Goal: Transaction & Acquisition: Purchase product/service

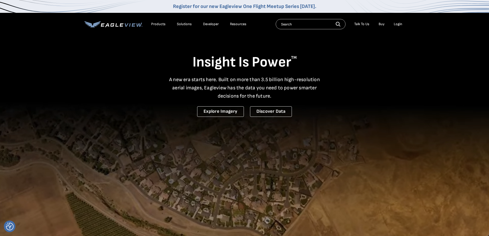
click at [401, 25] on div "Login" at bounding box center [398, 24] width 8 height 5
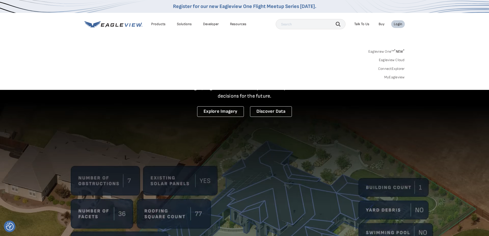
click at [400, 24] on div "Login" at bounding box center [398, 24] width 8 height 5
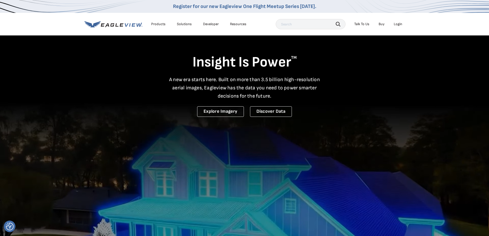
click at [400, 24] on div "Login" at bounding box center [398, 24] width 8 height 5
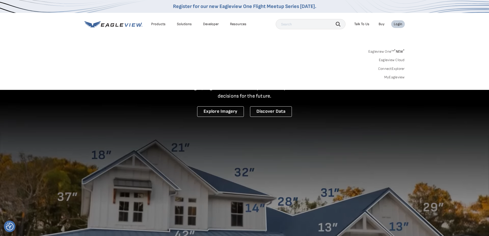
click at [400, 24] on div "Login" at bounding box center [398, 24] width 8 height 5
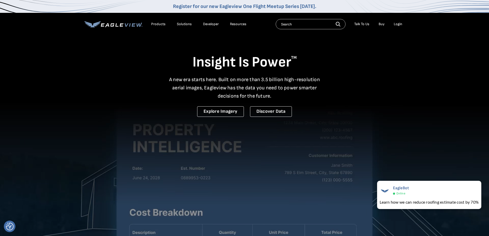
click at [400, 23] on div "Login" at bounding box center [398, 24] width 8 height 5
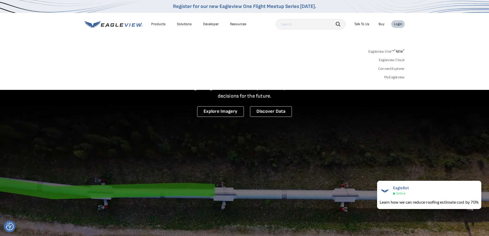
click at [393, 50] on link "Eagleview One™ * NEW *" at bounding box center [386, 51] width 36 height 6
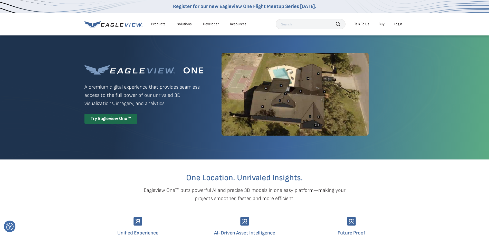
click at [399, 24] on div "Login" at bounding box center [398, 24] width 8 height 5
click at [398, 24] on div "Login" at bounding box center [398, 24] width 8 height 5
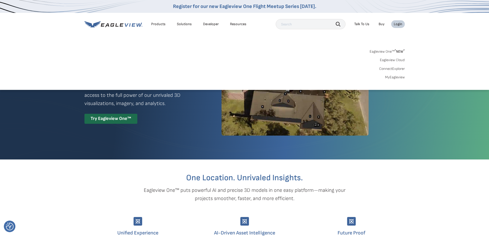
click at [396, 76] on link "MyEagleview" at bounding box center [395, 77] width 20 height 5
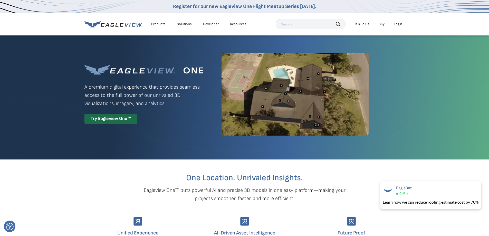
click at [160, 24] on div "Products" at bounding box center [158, 24] width 14 height 5
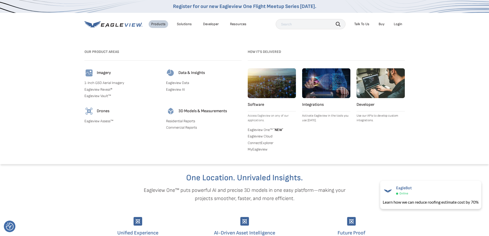
click at [266, 129] on link "Eagleview One™ * NEW *" at bounding box center [272, 129] width 48 height 5
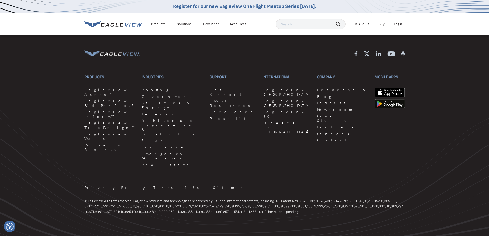
scroll to position [1221, 0]
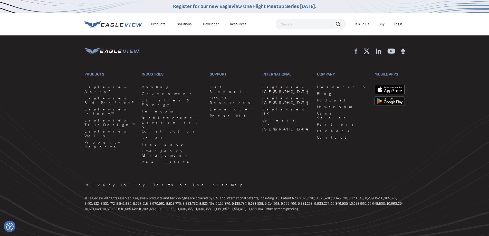
click at [382, 25] on link "Buy" at bounding box center [382, 24] width 6 height 5
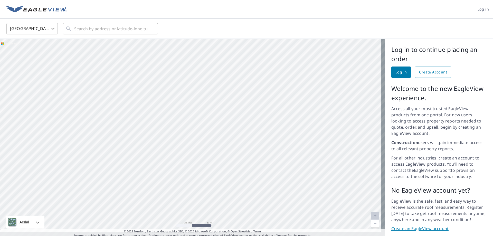
click at [204, 106] on div at bounding box center [192, 138] width 385 height 199
click at [54, 9] on img at bounding box center [36, 10] width 61 height 8
click at [35, 11] on img at bounding box center [36, 10] width 61 height 8
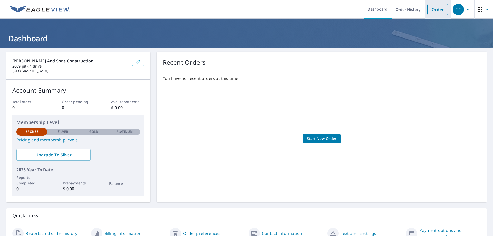
click at [433, 6] on link "Order" at bounding box center [437, 9] width 21 height 11
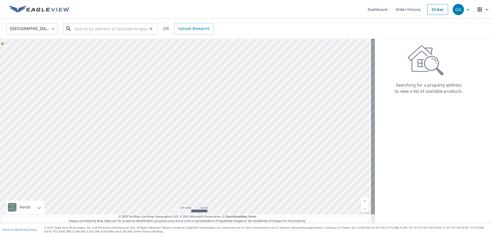
click at [115, 28] on input "text" at bounding box center [110, 29] width 73 height 14
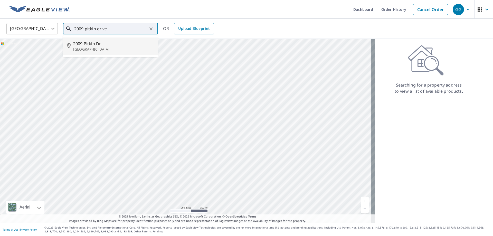
click at [69, 46] on icon at bounding box center [70, 46] width 6 height 6
type input "2009 Pitkin Dr Leander, TX 78641"
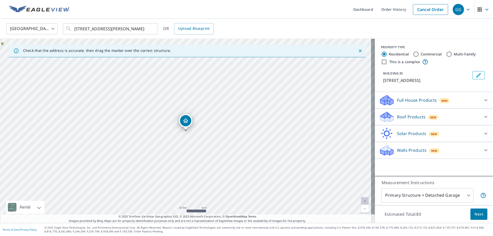
click at [453, 117] on div "Roof Products New" at bounding box center [429, 117] width 101 height 12
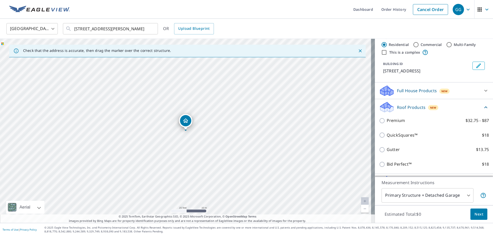
scroll to position [40, 0]
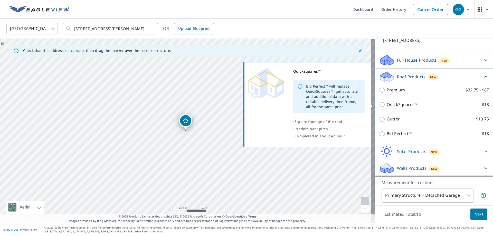
click at [379, 106] on input "QuickSquares™ $18" at bounding box center [383, 104] width 8 height 6
checkbox input "true"
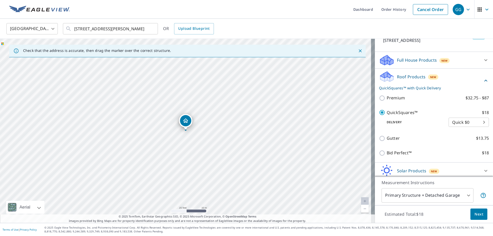
click at [462, 123] on body "GG GG Dashboard Order History Cancel Order GG United States US ​ 2009 Pitkin Dr…" at bounding box center [246, 118] width 493 height 236
click at [462, 123] on li "Quick $0" at bounding box center [461, 122] width 40 height 9
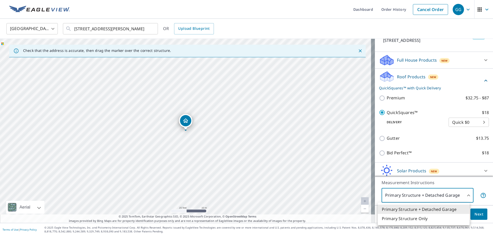
click at [454, 196] on body "GG GG Dashboard Order History Cancel Order GG United States US ​ 2009 Pitkin Dr…" at bounding box center [246, 118] width 493 height 236
click at [455, 195] on div at bounding box center [246, 118] width 493 height 236
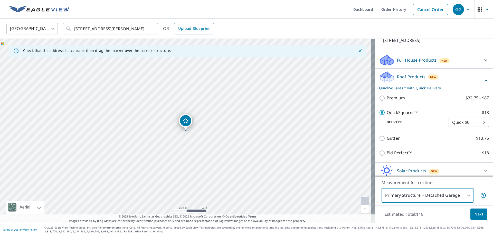
click at [475, 213] on span "Next" at bounding box center [479, 214] width 9 height 6
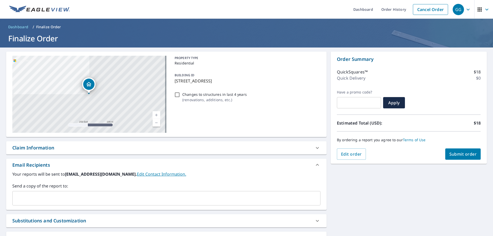
click at [467, 9] on icon "button" at bounding box center [468, 9] width 3 height 2
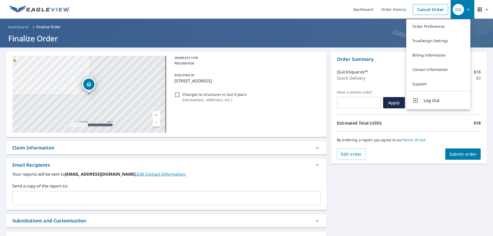
click at [20, 29] on span "Dashboard" at bounding box center [18, 26] width 20 height 5
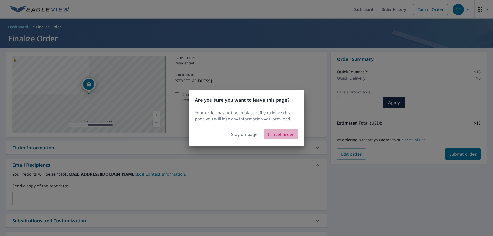
click at [275, 134] on span "Cancel order" at bounding box center [281, 134] width 26 height 7
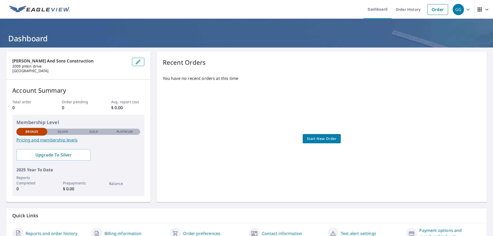
click at [67, 139] on link "Pricing and membership levels" at bounding box center [78, 140] width 124 height 6
click at [151, 60] on div "Garza and sons construction 2009 pitkin drive leander, TX 78641 Account Summary…" at bounding box center [246, 127] width 481 height 150
click at [331, 137] on span "Start New Order" at bounding box center [322, 139] width 30 height 6
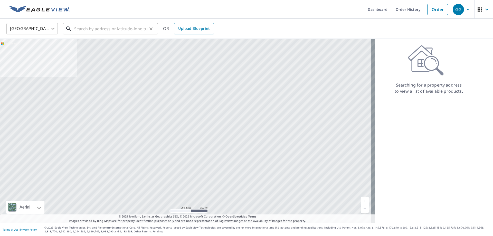
click at [112, 29] on input "text" at bounding box center [110, 29] width 73 height 14
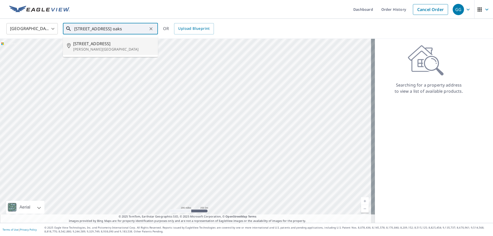
click at [96, 47] on p "Hudson Oaks, TX 76087" at bounding box center [113, 49] width 81 height 5
type input "133 Kortney Dr Hudson Oaks, TX 76087"
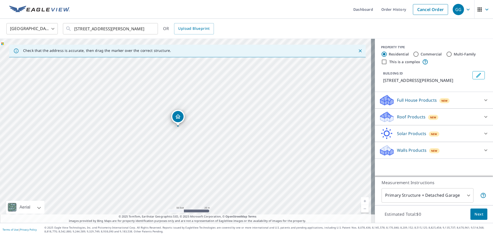
drag, startPoint x: 196, startPoint y: 97, endPoint x: 184, endPoint y: 162, distance: 65.9
click at [184, 162] on div "133 Kortney Dr Hudson Oaks, TX 76087" at bounding box center [187, 131] width 375 height 184
click at [451, 116] on div "Roof Products New" at bounding box center [429, 117] width 101 height 12
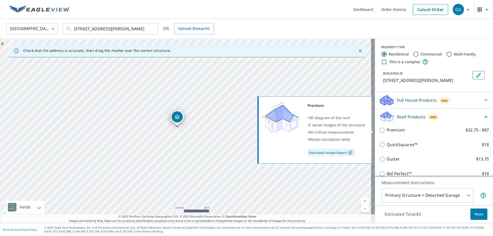
click at [402, 131] on label "Premium $32.75 - $87" at bounding box center [438, 130] width 102 height 6
click at [387, 131] on input "Premium $32.75 - $87" at bounding box center [383, 130] width 8 height 6
checkbox input "true"
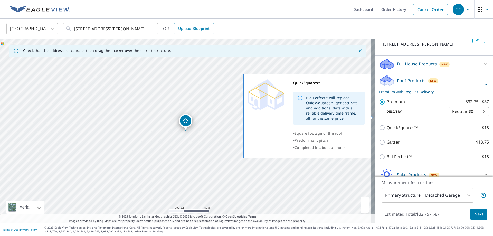
scroll to position [51, 0]
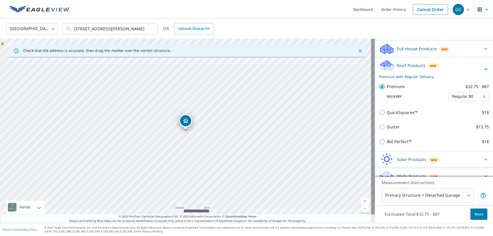
click at [462, 94] on body "GG GG Dashboard Order History Cancel Order GG United States US ​ 133 Kortney Dr…" at bounding box center [246, 118] width 493 height 236
click at [472, 96] on li "Regular $0" at bounding box center [461, 96] width 40 height 9
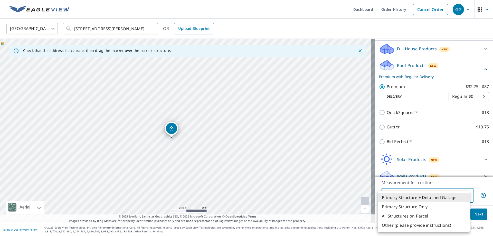
click at [451, 197] on body "GG GG Dashboard Order History Cancel Order GG United States US ​ 133 Kortney Dr…" at bounding box center [246, 118] width 493 height 236
click at [449, 182] on div at bounding box center [246, 118] width 493 height 236
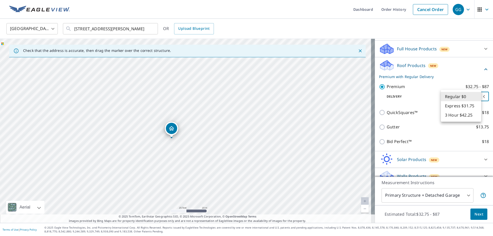
click at [463, 99] on body "GG GG Dashboard Order History Cancel Order GG United States US ​ 133 Kortney Dr…" at bounding box center [246, 118] width 493 height 236
click at [464, 97] on li "Regular $0" at bounding box center [461, 96] width 40 height 9
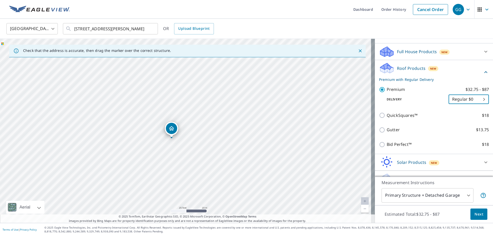
scroll to position [59, 0]
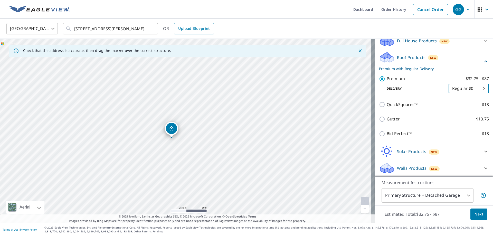
click at [449, 57] on div "Roof Products New Premium with Regular Delivery" at bounding box center [431, 61] width 104 height 20
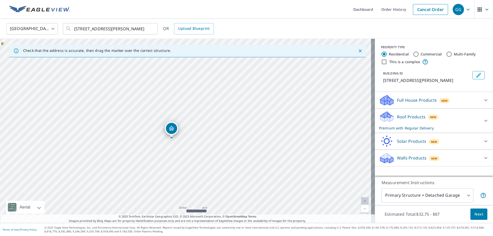
scroll to position [0, 0]
click at [452, 99] on div "Full House Products New" at bounding box center [429, 100] width 101 height 12
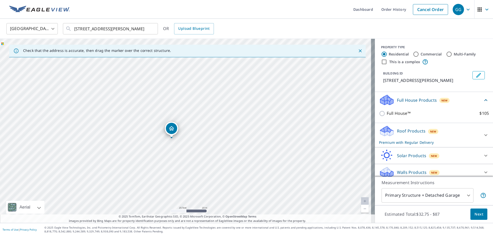
click at [452, 99] on div "Full House Products New" at bounding box center [431, 100] width 104 height 12
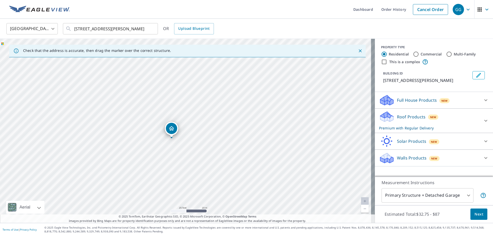
click at [452, 119] on div "Roof Products New Premium with Regular Delivery" at bounding box center [429, 121] width 101 height 20
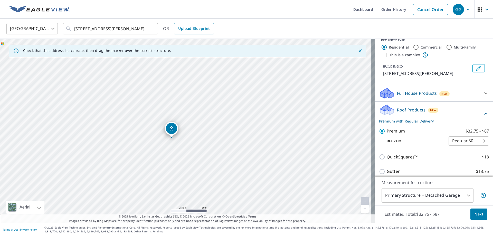
scroll to position [51, 0]
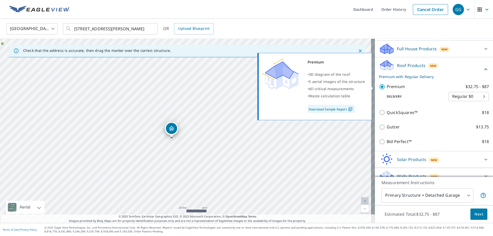
click at [344, 109] on link "Download Sample Report" at bounding box center [331, 109] width 47 height 8
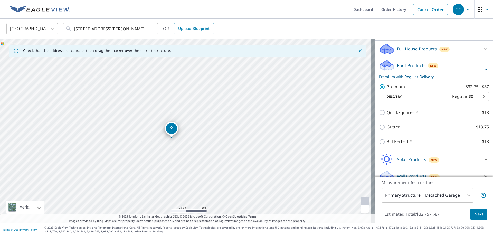
click at [458, 98] on body "GG GG Dashboard Order History Cancel Order GG United States US ​ 133 Kortney Dr…" at bounding box center [246, 118] width 493 height 236
click at [456, 107] on li "Express $31.75" at bounding box center [461, 105] width 40 height 9
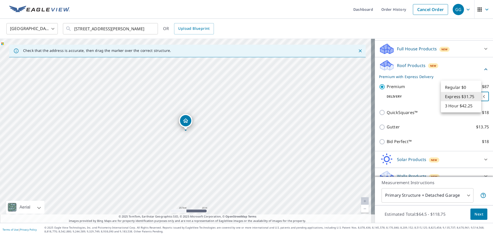
click at [461, 96] on body "GG GG Dashboard Order History Cancel Order GG United States US ​ 133 Kortney Dr…" at bounding box center [246, 118] width 493 height 236
click at [458, 87] on li "Regular $0" at bounding box center [461, 87] width 40 height 9
type input "8"
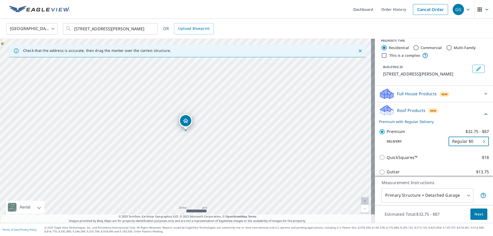
scroll to position [0, 0]
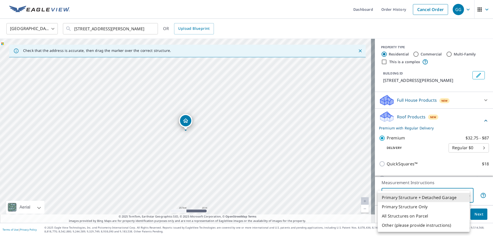
click at [454, 196] on body "GG GG Dashboard Order History Cancel Order GG United States US ​ 133 Kortney Dr…" at bounding box center [246, 118] width 493 height 236
click at [431, 216] on li "All Structures on Parcel" at bounding box center [424, 215] width 92 height 9
type input "3"
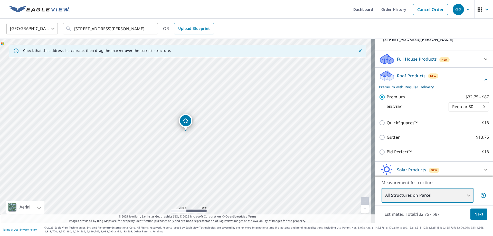
scroll to position [59, 0]
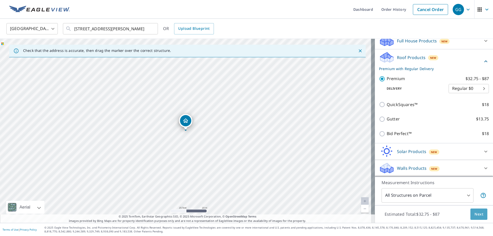
click at [476, 215] on span "Next" at bounding box center [479, 214] width 9 height 6
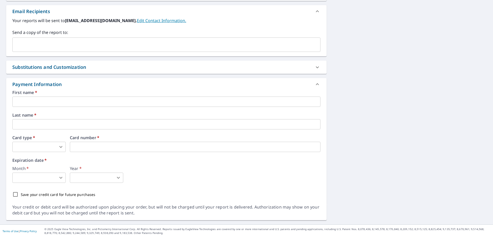
scroll to position [200, 0]
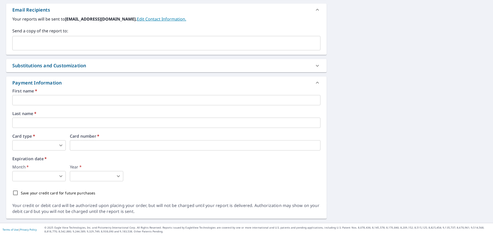
click at [72, 101] on input "text" at bounding box center [166, 100] width 308 height 10
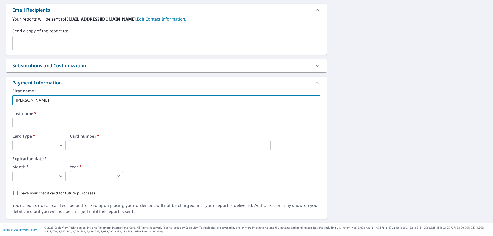
type input "gilbert"
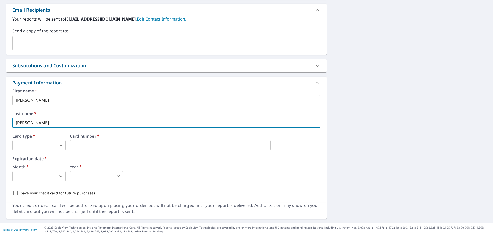
type input "garza"
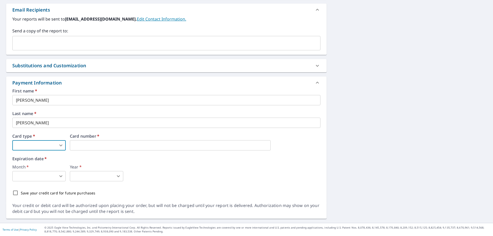
click at [52, 143] on body "GG GG Dashboard Order History Cancel Order GG Dashboard / Finalize Order Finali…" at bounding box center [246, 118] width 493 height 236
click at [41, 173] on li "MasterCard" at bounding box center [38, 175] width 53 height 9
type input "3"
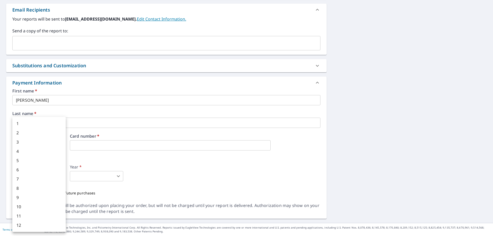
click at [48, 177] on body "GG GG Dashboard Order History Cancel Order GG Dashboard / Finalize Order Finali…" at bounding box center [246, 118] width 493 height 236
click at [30, 148] on li "4" at bounding box center [38, 151] width 53 height 9
type input "4"
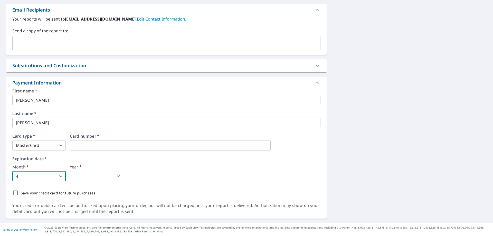
click at [105, 181] on div "1 2 3 4 5 6 7 8 9 10 11 12" at bounding box center [246, 118] width 493 height 236
click at [104, 179] on body "GG GG Dashboard Order History Cancel Order GG Dashboard / Finalize Order Finali…" at bounding box center [246, 118] width 493 height 236
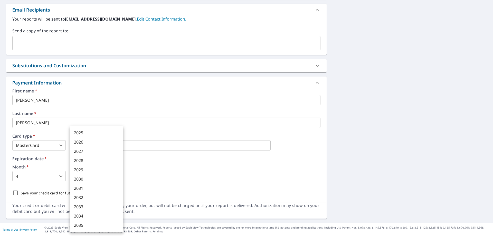
click at [89, 170] on li "2029" at bounding box center [96, 169] width 53 height 9
type input "2029"
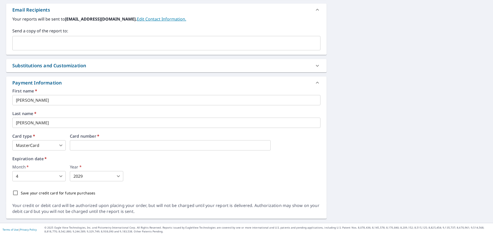
click at [149, 174] on div "Month   * 4 4 ​ Year   * 2029 2029 ​" at bounding box center [166, 173] width 308 height 16
click at [15, 193] on input "Save your credit card for future purchases" at bounding box center [15, 192] width 11 height 11
checkbox input "true"
click at [173, 176] on div "Month   * 4 4 ​ Year   * 2029 2029 ​" at bounding box center [166, 173] width 308 height 16
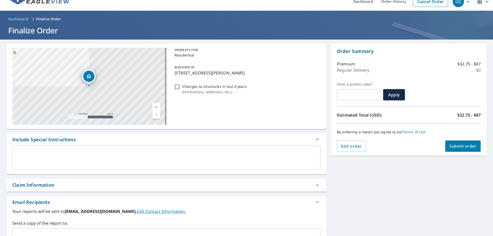
scroll to position [0, 0]
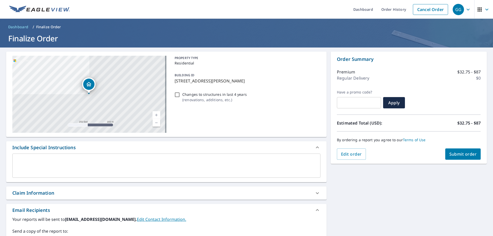
click at [455, 153] on span "Submit order" at bounding box center [462, 154] width 27 height 6
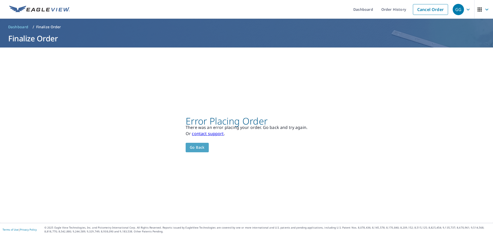
click at [194, 147] on span "Go back" at bounding box center [197, 147] width 15 height 6
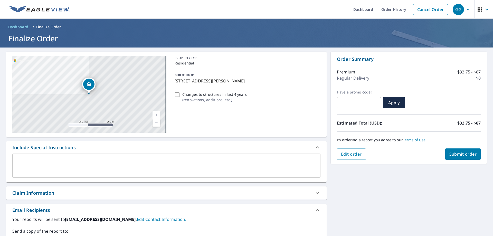
click at [470, 157] on button "Submit order" at bounding box center [463, 153] width 36 height 11
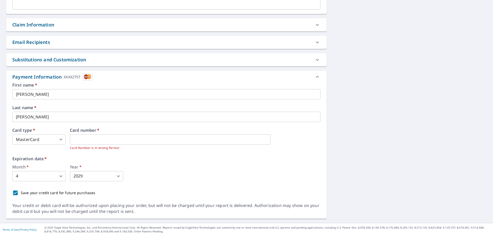
scroll to position [168, 0]
click at [152, 162] on div "Expiration date   * Month   * 4 4 ​ Year   * 2029 2029 ​" at bounding box center [166, 169] width 308 height 25
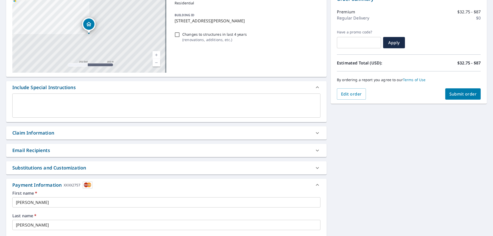
scroll to position [14, 0]
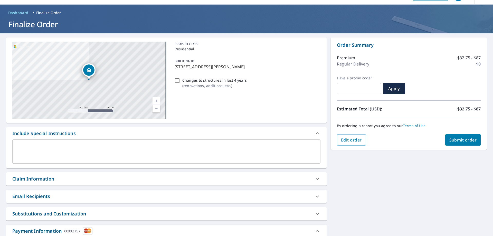
click at [461, 141] on span "Submit order" at bounding box center [462, 140] width 27 height 6
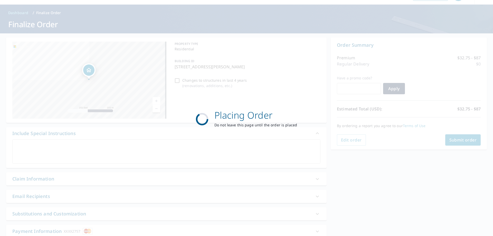
scroll to position [0, 0]
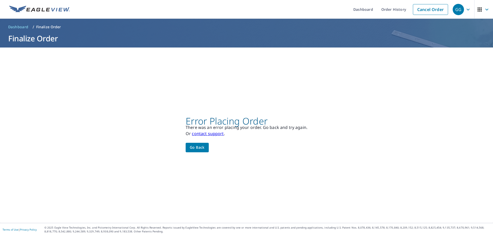
click at [191, 146] on span "Go back" at bounding box center [197, 147] width 15 height 6
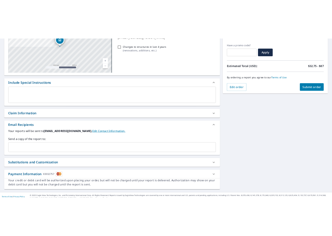
scroll to position [87, 0]
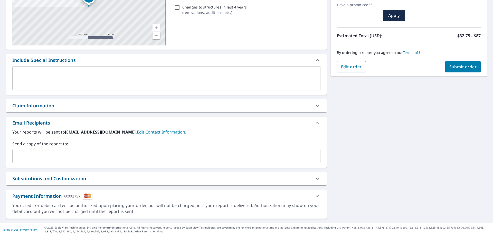
drag, startPoint x: 333, startPoint y: 120, endPoint x: 358, endPoint y: 116, distance: 25.0
click at [357, 116] on div "133 Kortney Dr Hudson Oaks, TX 76087 Aerial Road A standard road map Aerial A d…" at bounding box center [246, 91] width 493 height 263
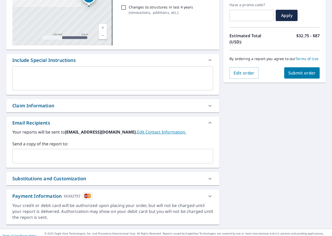
drag, startPoint x: 186, startPoint y: 211, endPoint x: 187, endPoint y: 206, distance: 5.2
click at [186, 210] on div "Your credit or debit card will be authorized upon placing your order, but will …" at bounding box center [112, 212] width 201 height 18
click at [210, 197] on icon at bounding box center [210, 196] width 6 height 6
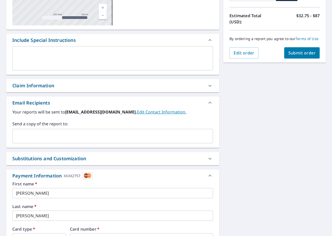
scroll to position [206, 0]
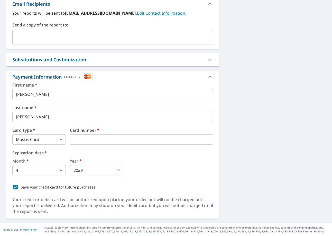
click at [222, 118] on div "133 Kortney Dr Hudson Oaks, TX 76087 Aerial Road A standard road map Aerial A d…" at bounding box center [166, 32] width 332 height 382
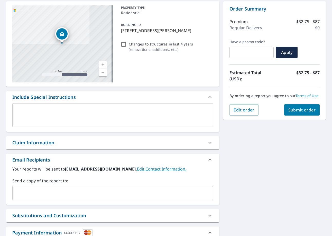
scroll to position [0, 0]
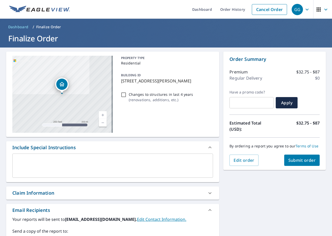
click at [207, 193] on icon at bounding box center [210, 193] width 6 height 6
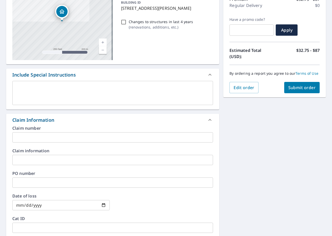
scroll to position [26, 0]
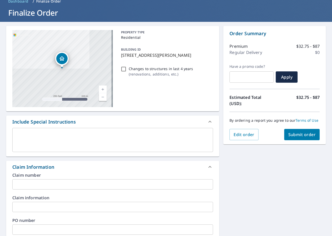
click at [302, 133] on span "Submit order" at bounding box center [301, 135] width 27 height 6
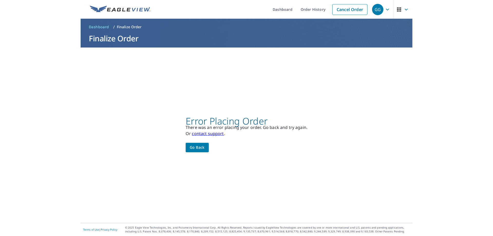
scroll to position [0, 0]
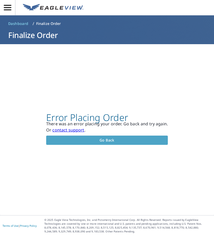
click at [157, 138] on span "Go back" at bounding box center [106, 140] width 113 height 6
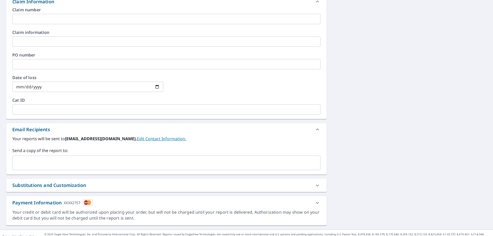
scroll to position [198, 0]
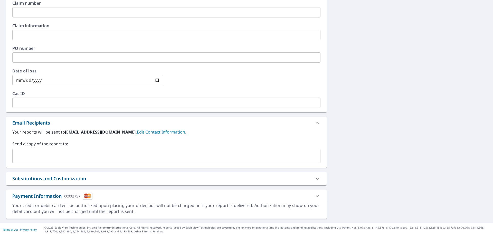
click at [118, 196] on div "Payment Information XXXX2757" at bounding box center [161, 196] width 299 height 7
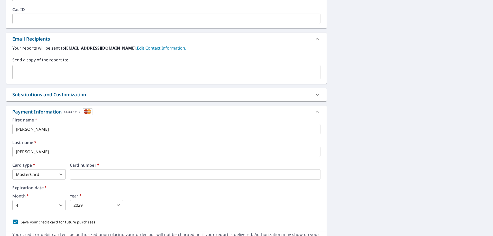
scroll to position [311, 0]
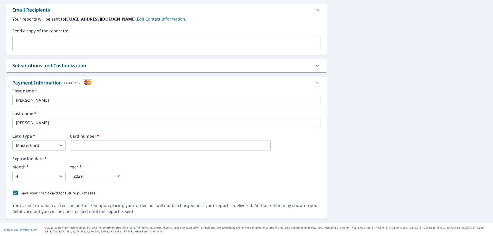
click at [47, 144] on body "GG GG Dashboard Order History Cancel Order GG Dashboard / Finalize Order Finali…" at bounding box center [246, 118] width 493 height 236
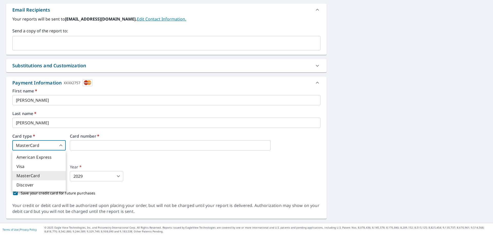
click at [48, 143] on div at bounding box center [246, 118] width 493 height 236
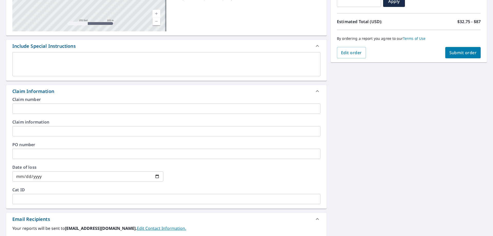
scroll to position [80, 0]
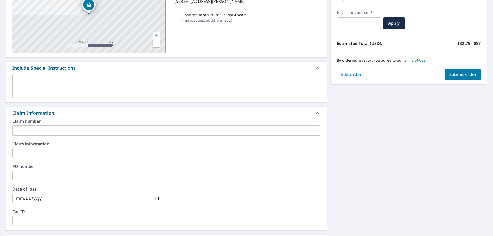
click at [107, 113] on div "Claim Information" at bounding box center [161, 113] width 299 height 7
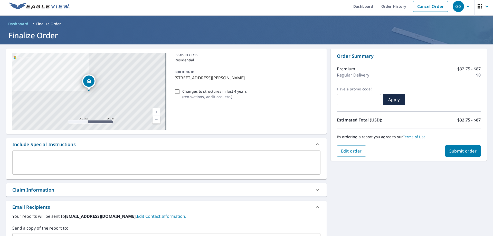
scroll to position [0, 0]
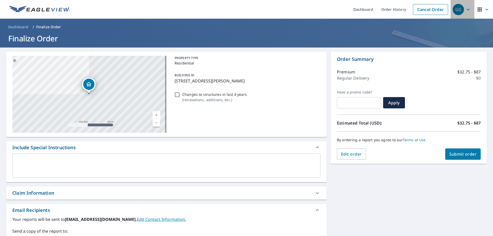
click at [465, 11] on icon "button" at bounding box center [468, 9] width 6 height 6
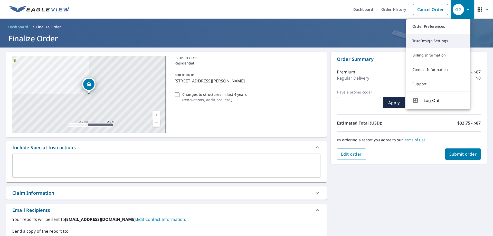
click at [438, 39] on link "TrueDesign Settings" at bounding box center [438, 41] width 64 height 14
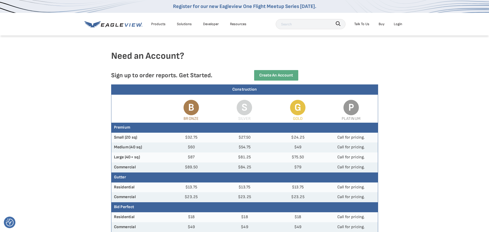
click at [395, 24] on div "Login" at bounding box center [398, 24] width 8 height 6
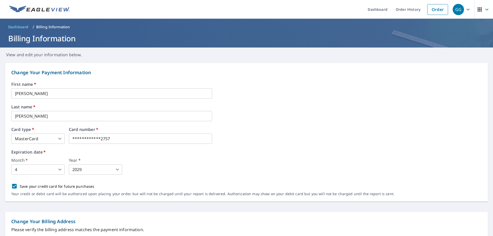
click at [18, 26] on span "Dashboard" at bounding box center [18, 26] width 20 height 5
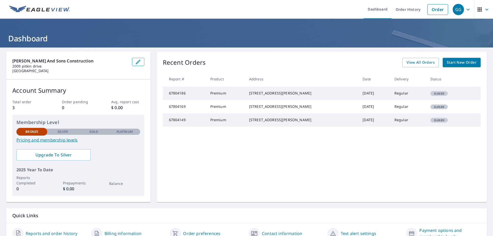
click at [426, 127] on td "Closed" at bounding box center [446, 119] width 41 height 13
click at [414, 62] on span "View All Orders" at bounding box center [420, 62] width 28 height 6
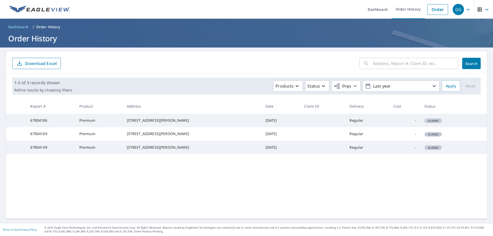
drag, startPoint x: 166, startPoint y: 124, endPoint x: 187, endPoint y: 125, distance: 21.3
click at [166, 123] on div "133 Kortney Dr Hudson Oaks, TX 76087" at bounding box center [192, 120] width 130 height 5
drag, startPoint x: 44, startPoint y: 126, endPoint x: 54, endPoint y: 125, distance: 10.5
click at [44, 126] on td "67804186" at bounding box center [50, 120] width 49 height 13
drag, startPoint x: 109, startPoint y: 128, endPoint x: 81, endPoint y: 124, distance: 29.0
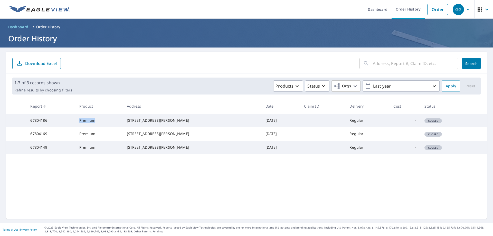
click at [81, 124] on td "Premium" at bounding box center [98, 120] width 47 height 13
click at [115, 125] on td "Premium" at bounding box center [98, 120] width 47 height 13
click at [18, 26] on span "Dashboard" at bounding box center [18, 26] width 20 height 5
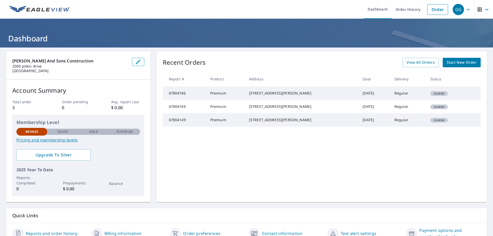
click at [455, 62] on span "Start New Order" at bounding box center [462, 62] width 30 height 6
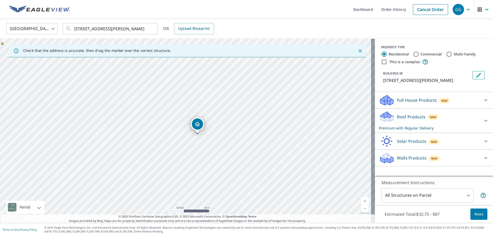
click at [439, 118] on div "Roof Products New Premium with Regular Delivery" at bounding box center [429, 121] width 101 height 20
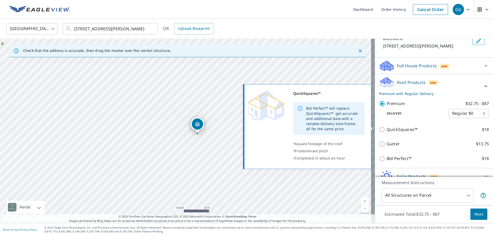
scroll to position [51, 0]
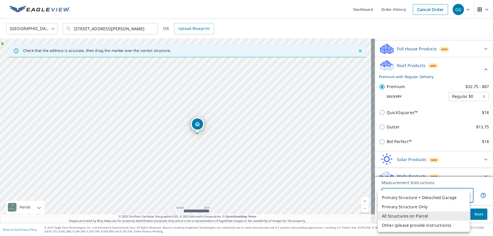
click at [439, 195] on body "GG GG Dashboard Order History Cancel Order GG United States US ​ 133 Kortney Dr…" at bounding box center [246, 118] width 493 height 236
click at [433, 215] on li "All Structures on Parcel" at bounding box center [424, 215] width 92 height 9
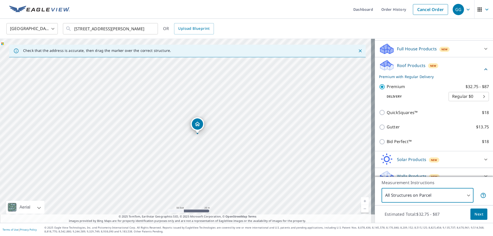
click at [475, 216] on span "Next" at bounding box center [479, 214] width 9 height 6
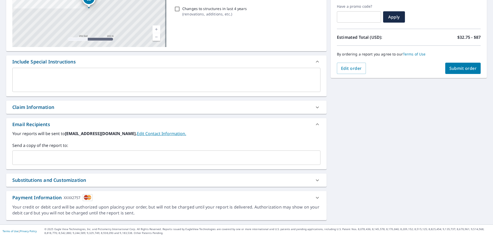
scroll to position [87, 0]
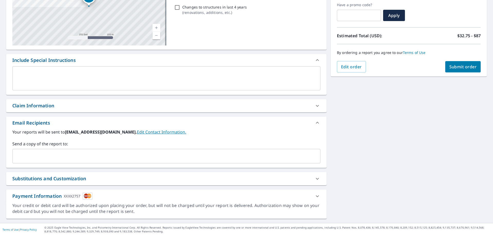
click at [110, 200] on div "Payment Information XXXX2757" at bounding box center [166, 196] width 320 height 13
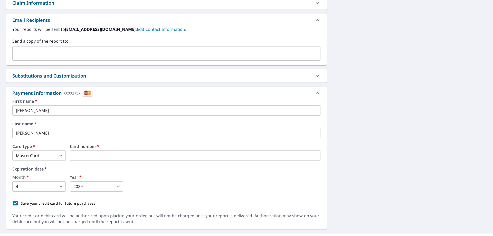
click at [108, 91] on div "Payment Information XXXX2757" at bounding box center [161, 93] width 299 height 7
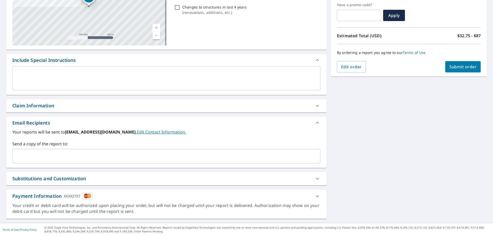
click at [106, 178] on div "Substitutions and Customization" at bounding box center [161, 178] width 299 height 7
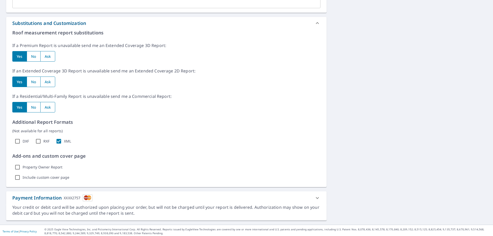
scroll to position [244, 0]
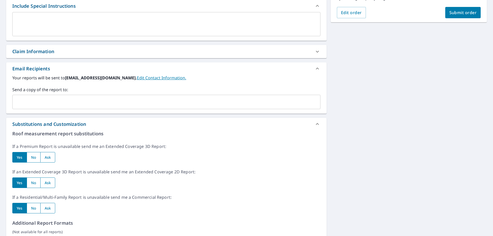
click at [128, 127] on div "Substitutions and Customization" at bounding box center [161, 124] width 299 height 7
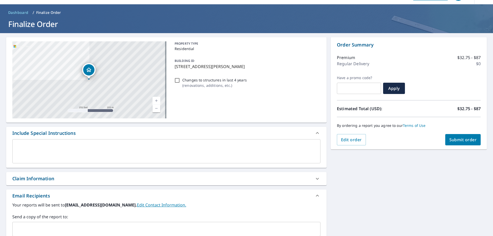
scroll to position [0, 0]
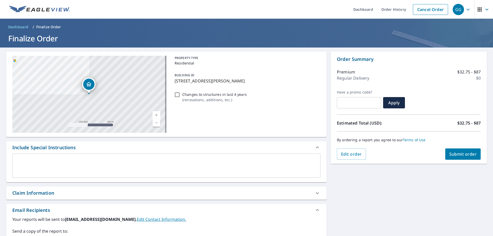
click at [463, 149] on button "Submit order" at bounding box center [463, 153] width 36 height 11
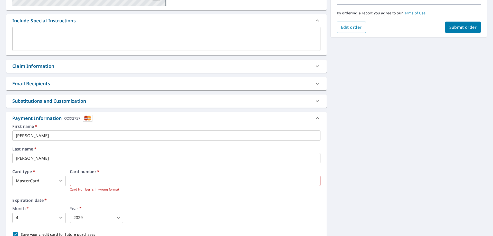
scroll to position [128, 0]
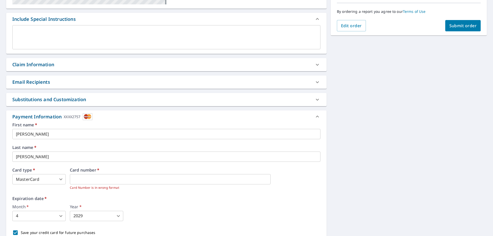
click at [280, 177] on div "Card number   * Card Number is in wrong format" at bounding box center [195, 179] width 251 height 22
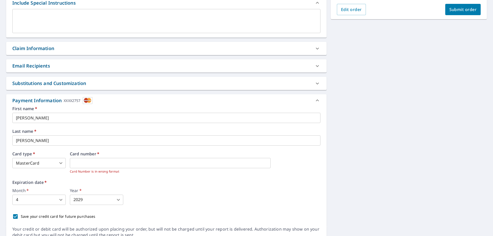
scroll to position [143, 0]
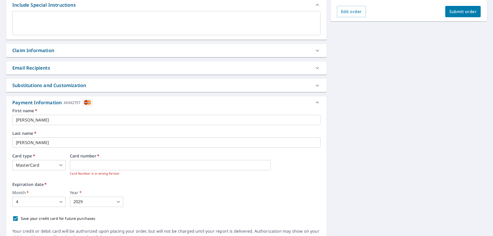
click at [309, 106] on div "Payment Information XXXX2757" at bounding box center [166, 102] width 320 height 12
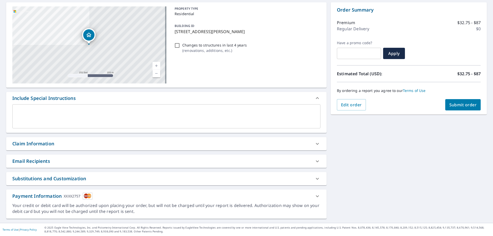
scroll to position [49, 0]
click at [456, 107] on span "Submit order" at bounding box center [462, 105] width 27 height 6
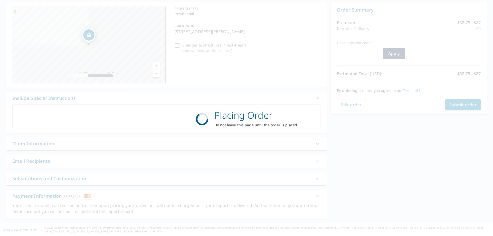
scroll to position [0, 0]
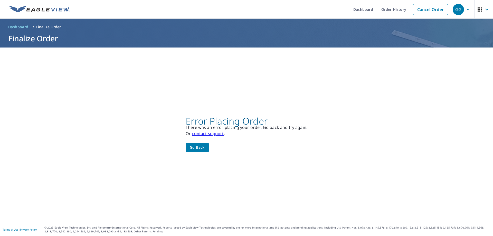
click at [200, 144] on span "Go back" at bounding box center [197, 147] width 15 height 6
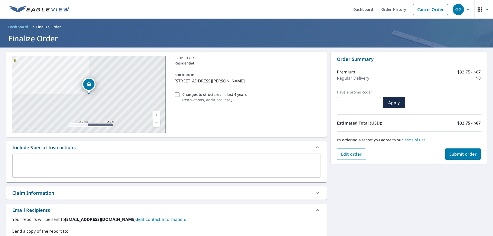
click at [18, 26] on span "Dashboard" at bounding box center [18, 26] width 20 height 5
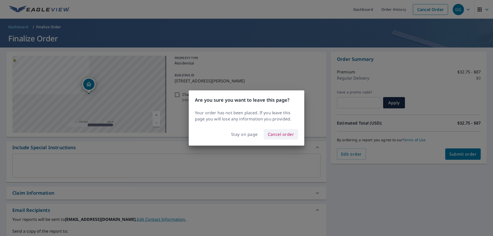
click at [277, 135] on span "Cancel order" at bounding box center [281, 134] width 26 height 7
